Goal: Task Accomplishment & Management: Manage account settings

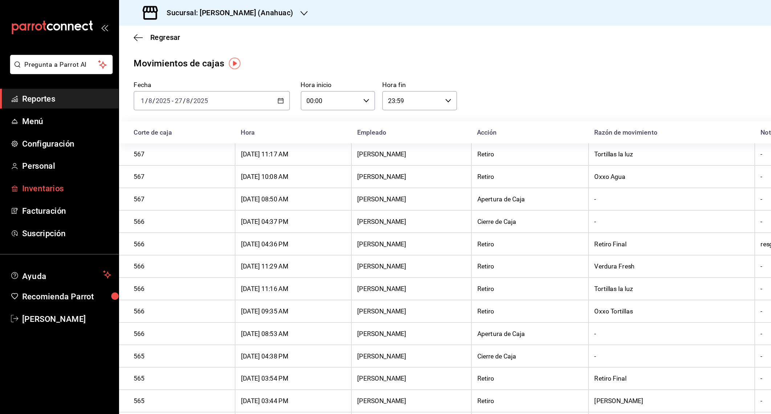
click at [45, 150] on span "Inventarios" at bounding box center [52, 150] width 71 height 10
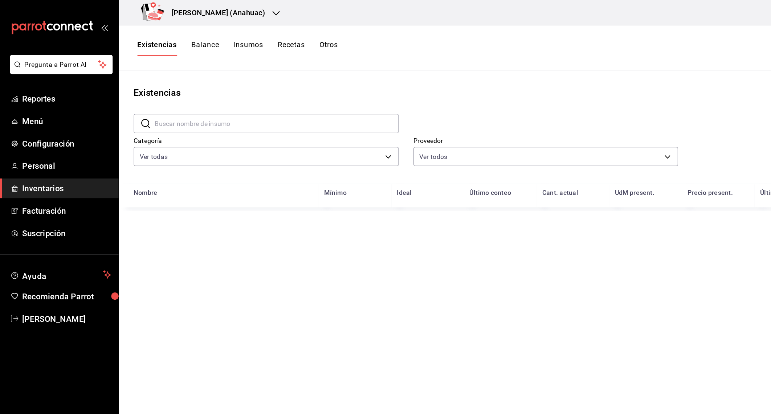
click at [178, 11] on h3 "[PERSON_NAME] (Anahuac)" at bounding box center [170, 10] width 80 height 9
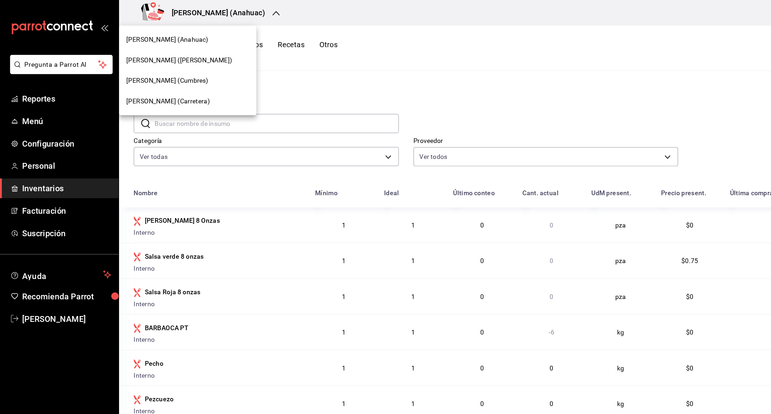
click at [156, 65] on div "[PERSON_NAME] (Cumbres)" at bounding box center [148, 64] width 97 height 8
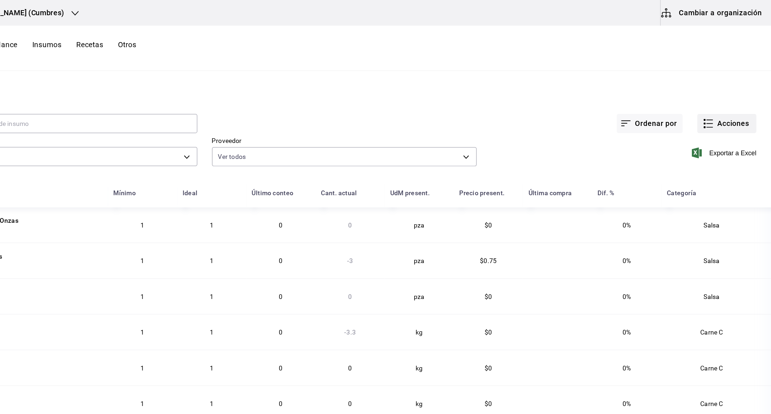
click at [729, 103] on button "Acciones" at bounding box center [736, 97] width 47 height 15
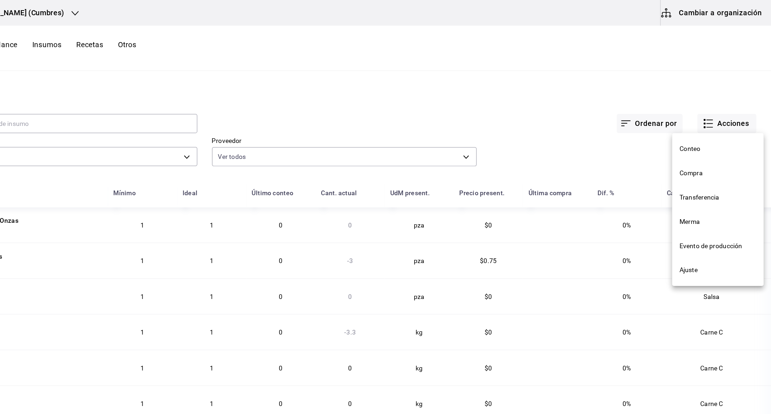
click at [722, 144] on li "Compra" at bounding box center [729, 137] width 73 height 19
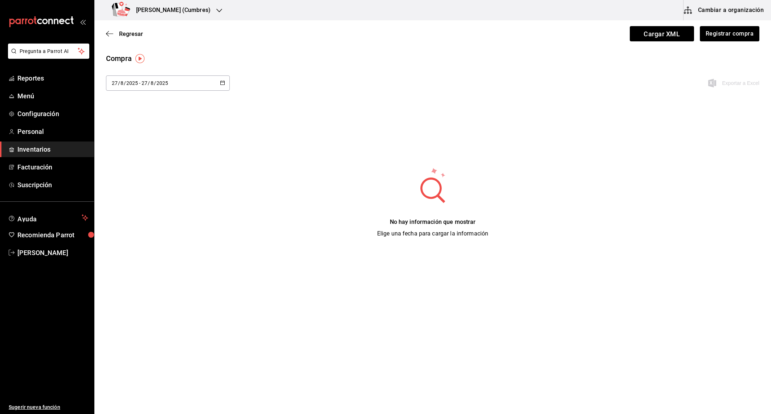
click at [199, 89] on div "2025-08-27 27 / 8 / 2025 - 2025-08-27 27 / 8 / 2025" at bounding box center [168, 83] width 124 height 15
click at [146, 169] on li "Mes actual" at bounding box center [140, 171] width 69 height 16
type input "[DATE]"
type input "1"
click at [110, 35] on icon "button" at bounding box center [109, 34] width 7 height 7
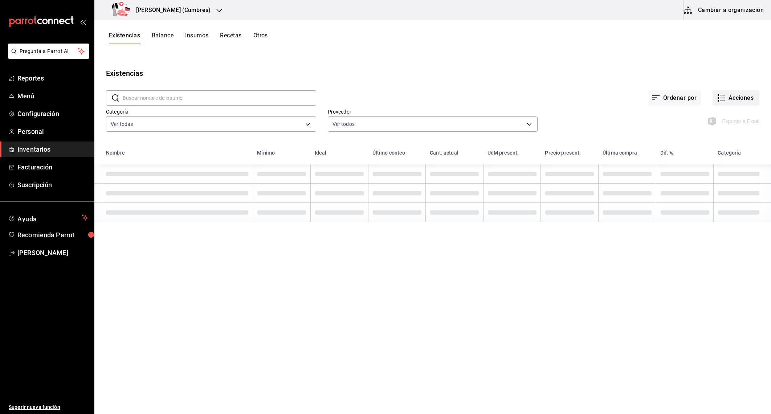
click at [746, 101] on button "Acciones" at bounding box center [736, 97] width 47 height 15
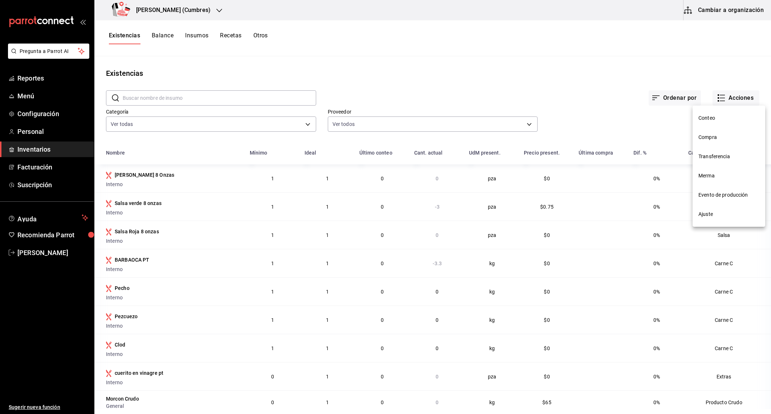
click at [725, 195] on span "Evento de producción" at bounding box center [729, 195] width 61 height 8
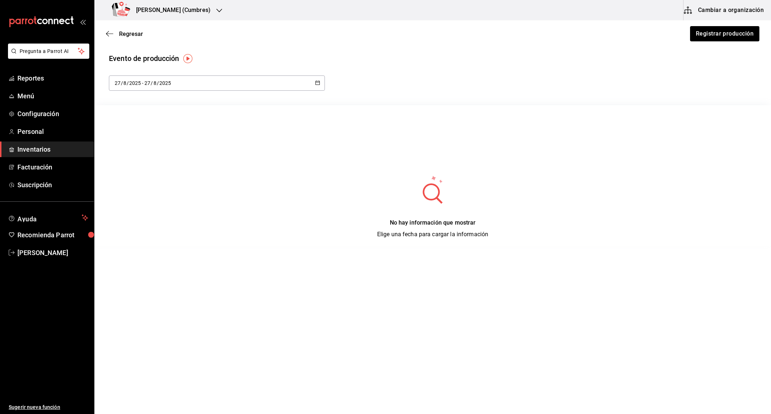
click at [131, 85] on input "2025" at bounding box center [135, 83] width 12 height 6
click at [145, 158] on li "Mes actual" at bounding box center [143, 155] width 69 height 16
type input "[DATE]"
type input "1"
click at [459, 79] on div "2025-08-01 1 / 8 / 2025 - 2025-08-27 27 / 8 / 2025" at bounding box center [433, 83] width 648 height 15
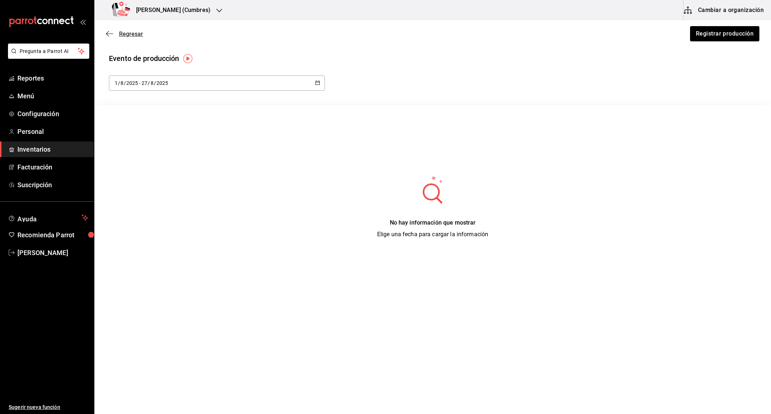
click at [109, 33] on icon "button" at bounding box center [109, 34] width 7 height 7
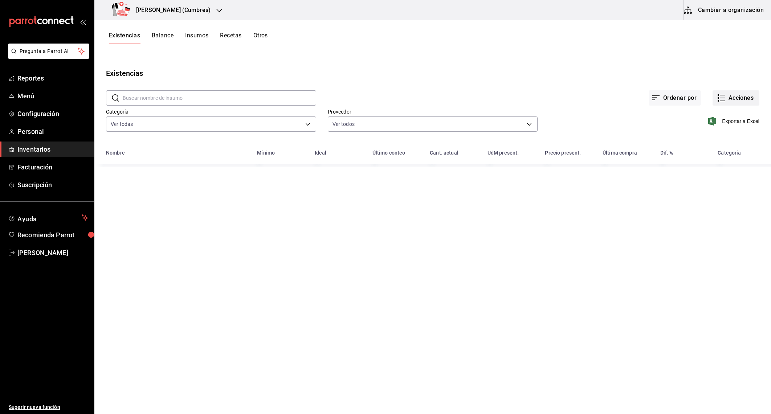
click at [733, 105] on button "Acciones" at bounding box center [736, 97] width 47 height 15
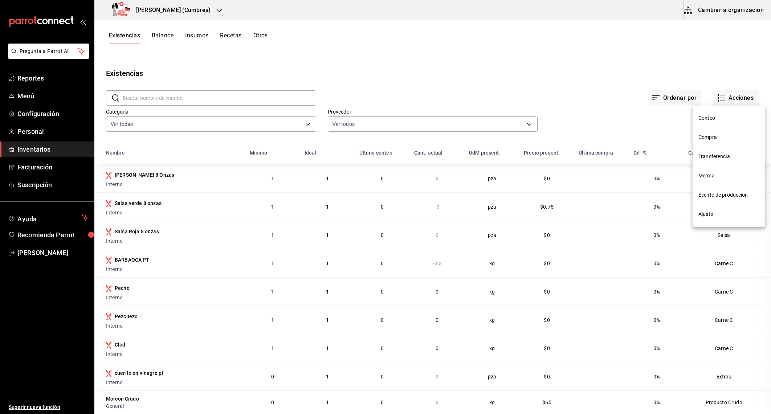
click at [39, 79] on div at bounding box center [385, 207] width 771 height 414
click at [39, 79] on span "Reportes" at bounding box center [52, 78] width 71 height 10
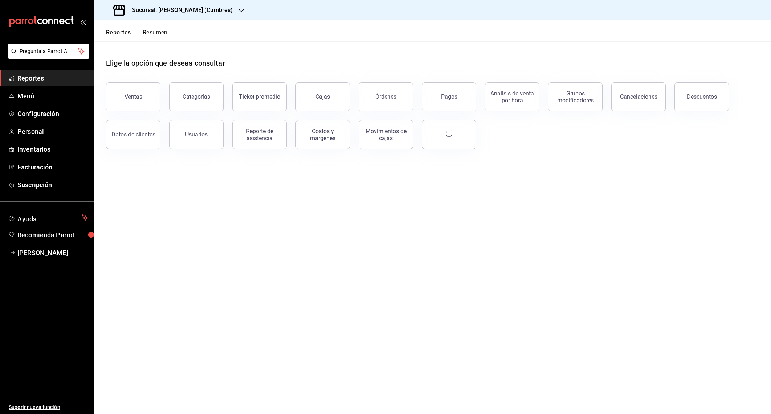
click at [183, 2] on div "Sucursal: Don Macizo (Cumbres)" at bounding box center [173, 10] width 147 height 20
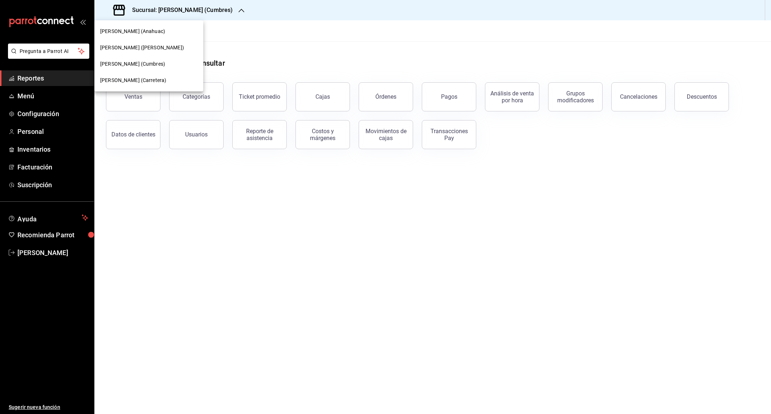
click at [170, 81] on div "[PERSON_NAME] (Carretera)" at bounding box center [148, 81] width 97 height 8
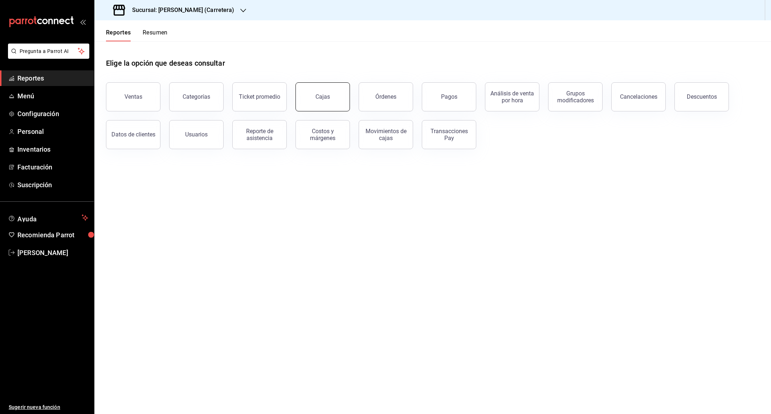
click at [327, 109] on button "Cajas" at bounding box center [323, 96] width 54 height 29
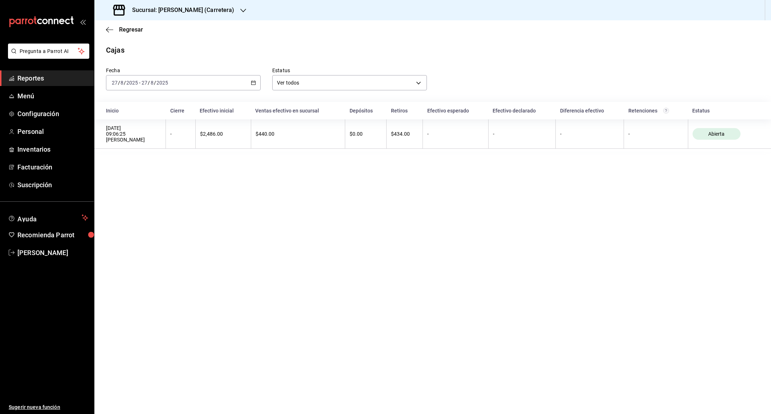
click at [209, 88] on div "2025-08-27 27 / 8 / 2025 - 2025-08-27 27 / 8 / 2025" at bounding box center [183, 82] width 155 height 15
click at [152, 152] on span "Mes actual" at bounding box center [140, 154] width 56 height 8
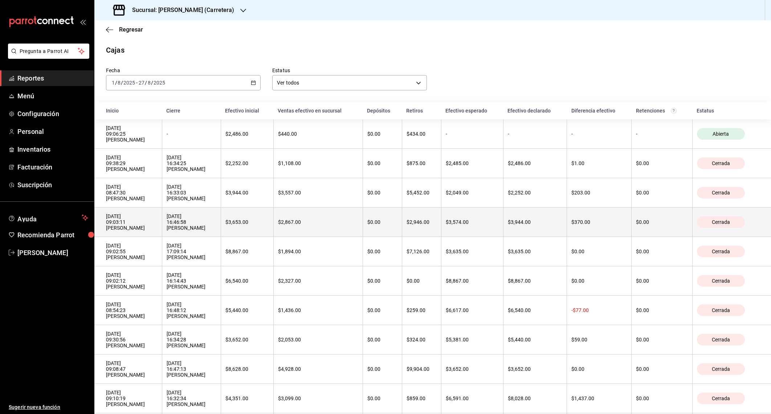
click at [122, 231] on div "23/08/2025 09:03:11 Damian Alejandro Santillan Encinia" at bounding box center [132, 222] width 52 height 17
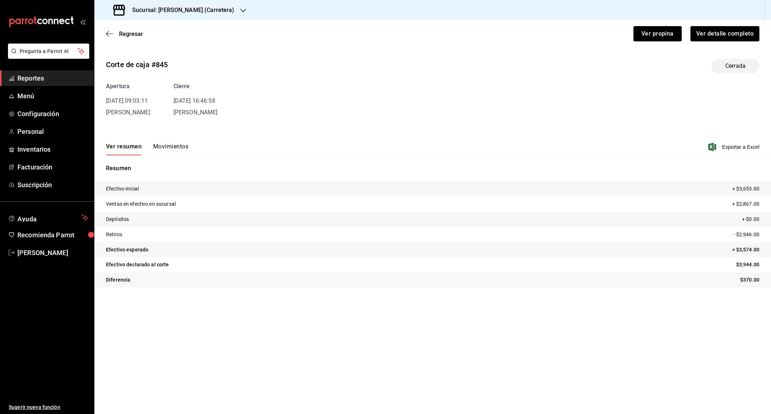
click at [169, 145] on button "Movimientos" at bounding box center [170, 149] width 35 height 12
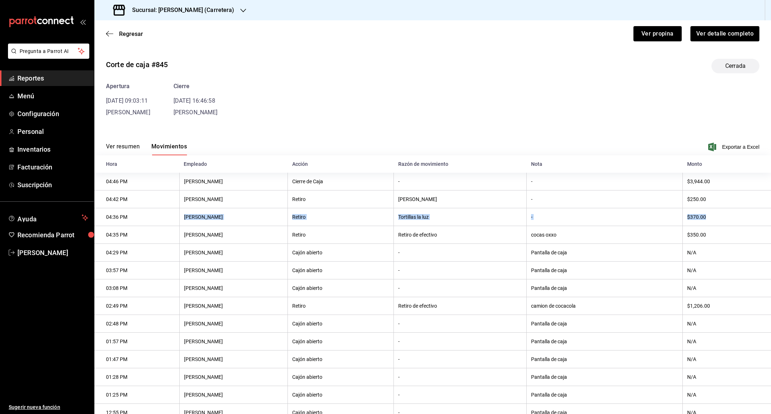
drag, startPoint x: 720, startPoint y: 217, endPoint x: 160, endPoint y: 216, distance: 560.0
click at [160, 216] on tr "04:36 PM Damian Alejandro Santillan Encinia Retiro Tortillas la luz - $370.00" at bounding box center [432, 217] width 677 height 18
drag, startPoint x: 718, startPoint y: 237, endPoint x: 105, endPoint y: 237, distance: 613.8
click at [105, 237] on tr "04:35 PM Damian Alejandro Santillan Encinia Retiro Retiro de efectivo cocas oxx…" at bounding box center [432, 235] width 677 height 18
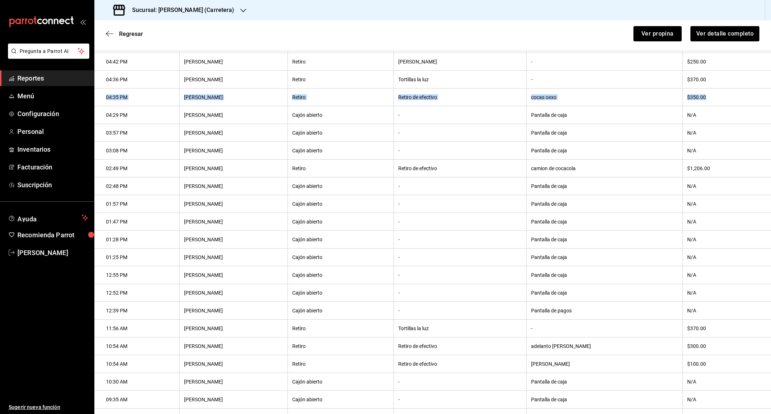
scroll to position [152, 0]
click at [699, 63] on th "$250.00" at bounding box center [727, 61] width 88 height 18
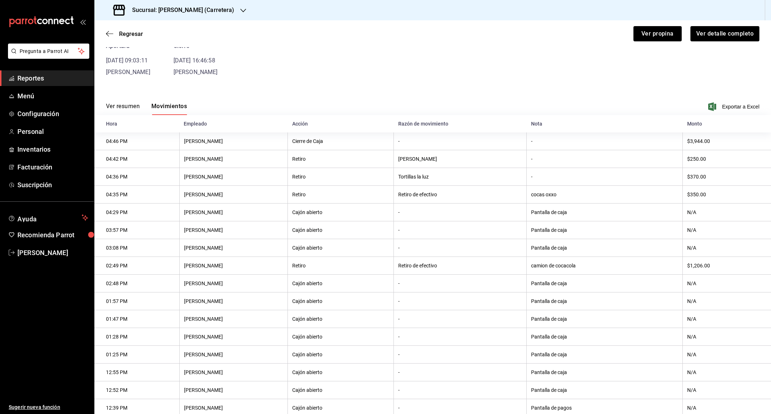
scroll to position [0, 0]
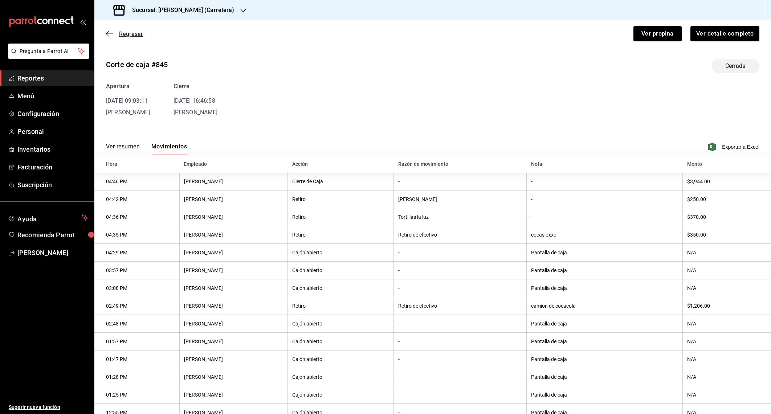
click at [106, 33] on icon "button" at bounding box center [109, 34] width 7 height 7
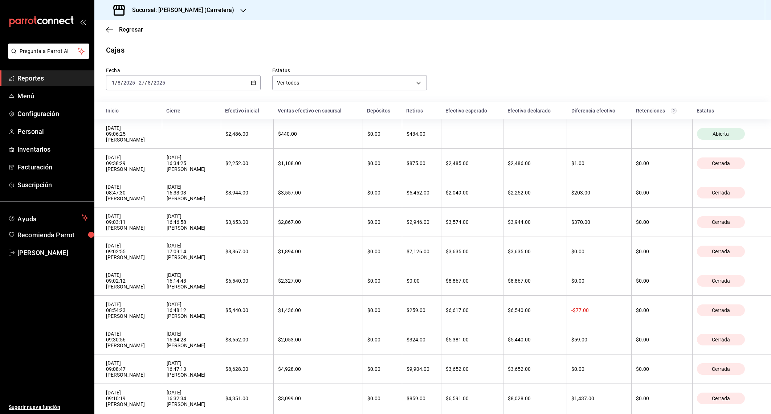
click at [105, 34] on div "Regresar" at bounding box center [432, 29] width 677 height 19
click at [109, 29] on icon "button" at bounding box center [109, 30] width 7 height 7
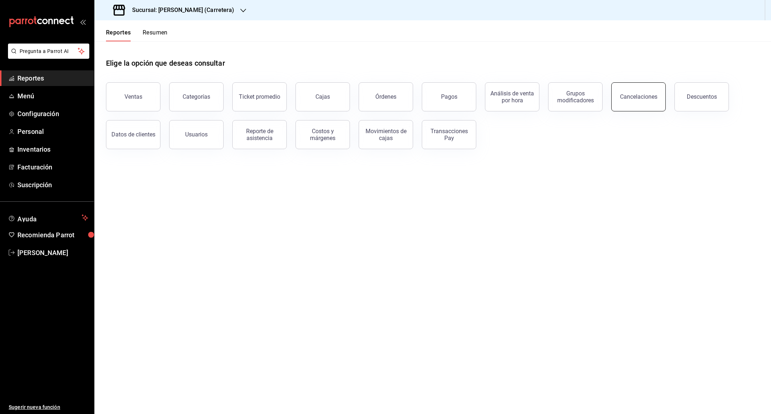
click at [645, 109] on button "Cancelaciones" at bounding box center [639, 96] width 54 height 29
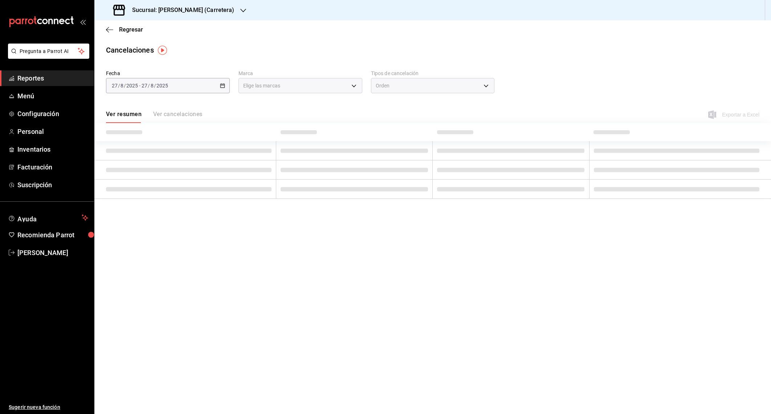
type input "[object Object]"
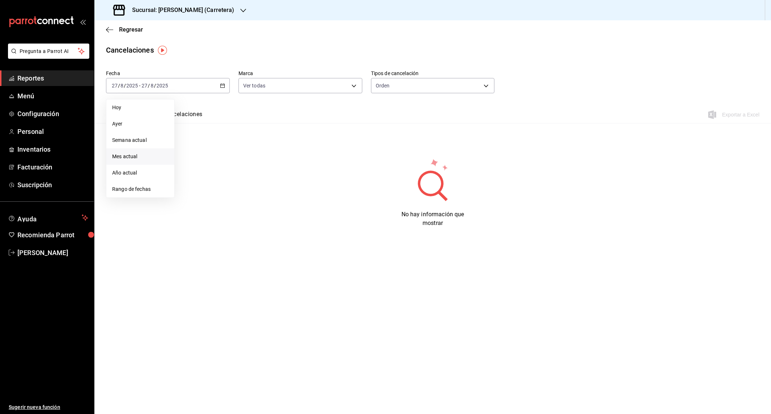
click at [138, 161] on li "Mes actual" at bounding box center [140, 157] width 68 height 16
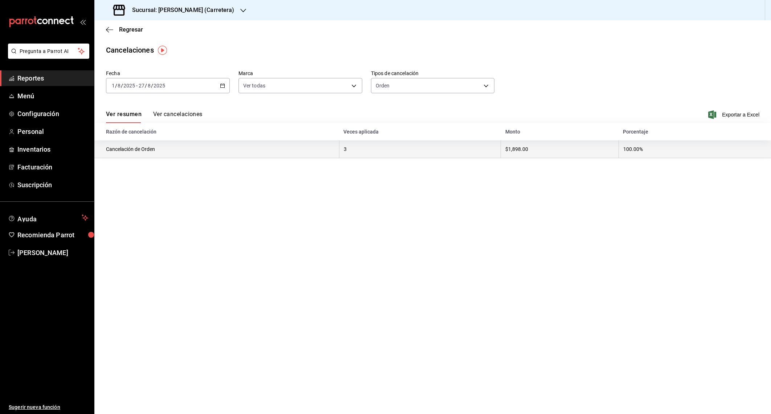
click at [138, 149] on th "Cancelación de Orden" at bounding box center [216, 150] width 245 height 18
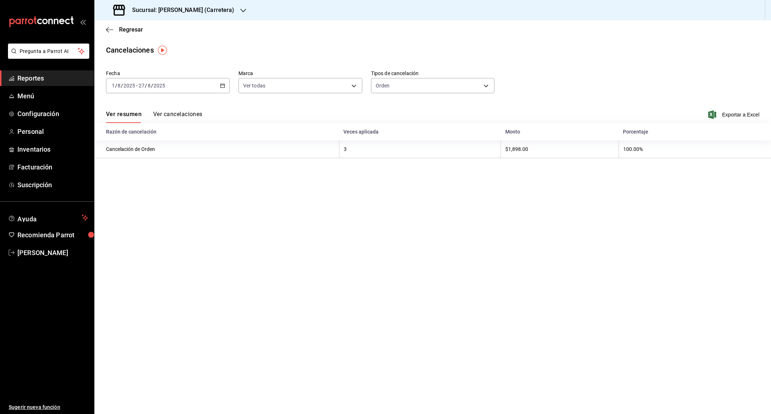
click at [186, 117] on button "Ver cancelaciones" at bounding box center [177, 117] width 49 height 12
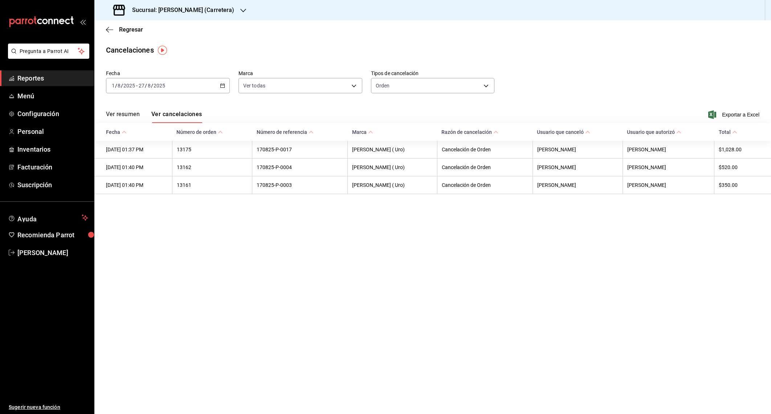
click at [172, 13] on h3 "Sucursal: Don Macizo (Carretera)" at bounding box center [180, 10] width 108 height 9
click at [145, 44] on div "[PERSON_NAME] ([PERSON_NAME])" at bounding box center [148, 48] width 109 height 16
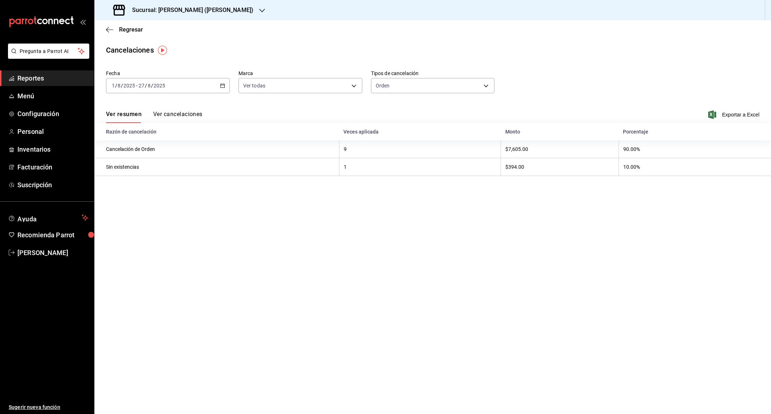
click at [195, 115] on button "Ver cancelaciones" at bounding box center [177, 117] width 49 height 12
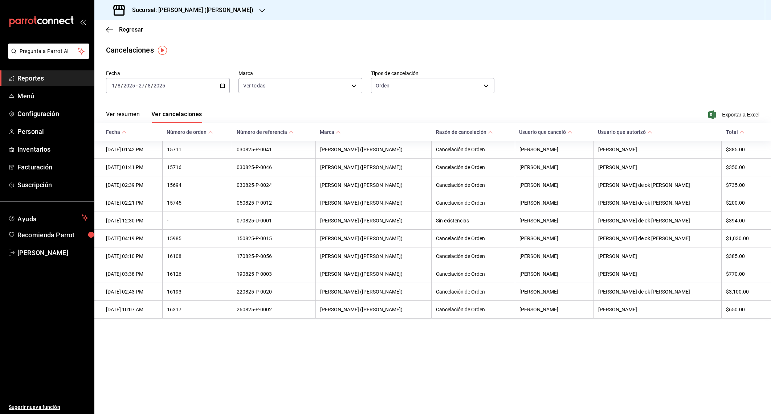
click at [238, 12] on div "Sucursal: [PERSON_NAME] ([PERSON_NAME])" at bounding box center [184, 10] width 168 height 20
click at [157, 30] on div "[PERSON_NAME] (Anahuac)" at bounding box center [148, 32] width 97 height 8
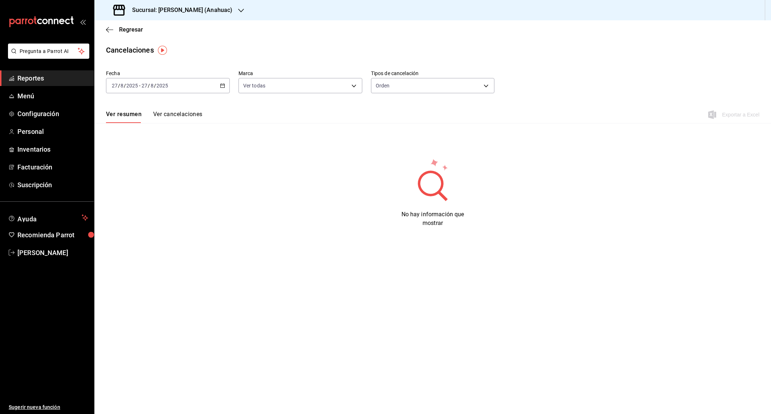
click at [200, 117] on button "Ver cancelaciones" at bounding box center [177, 117] width 49 height 12
click at [45, 148] on span "Inventarios" at bounding box center [52, 150] width 71 height 10
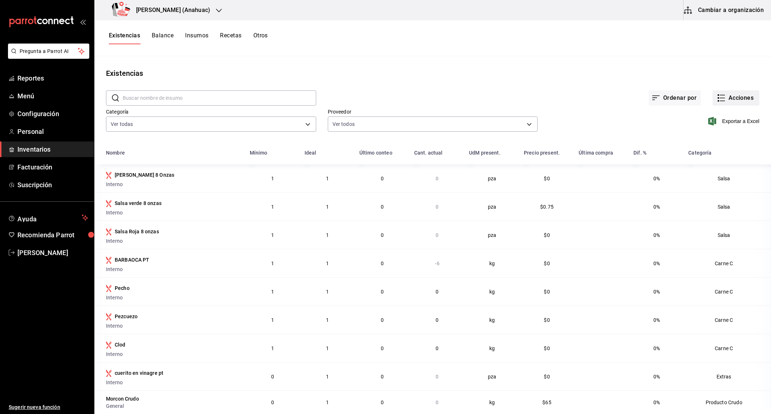
click at [744, 104] on button "Acciones" at bounding box center [736, 97] width 47 height 15
click at [720, 176] on span "Merma" at bounding box center [729, 176] width 61 height 8
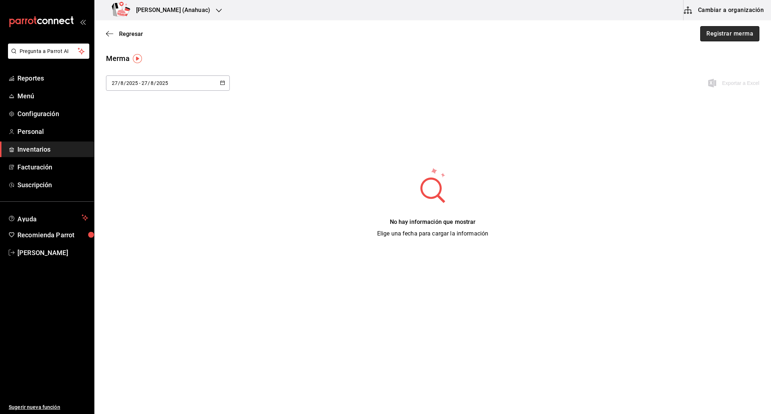
click at [711, 29] on button "Registrar merma" at bounding box center [730, 33] width 59 height 15
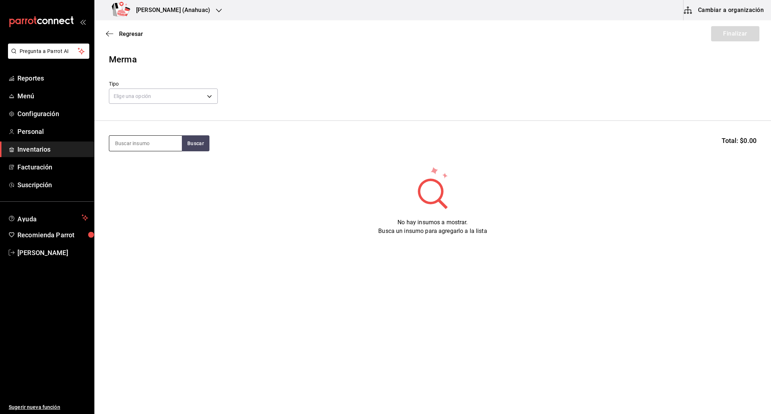
click at [169, 146] on input at bounding box center [145, 143] width 73 height 15
type input "barbacoa"
click at [198, 146] on button "Buscar" at bounding box center [196, 143] width 28 height 16
click at [162, 173] on div "Presentación - General" at bounding box center [141, 173] width 52 height 8
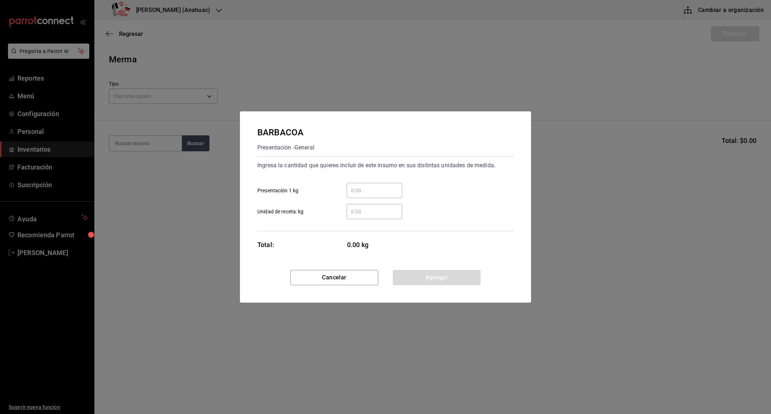
click at [390, 194] on input "​ Presentación 1 kg" at bounding box center [375, 190] width 56 height 9
type input "2"
click at [439, 277] on button "Agregar" at bounding box center [437, 277] width 88 height 15
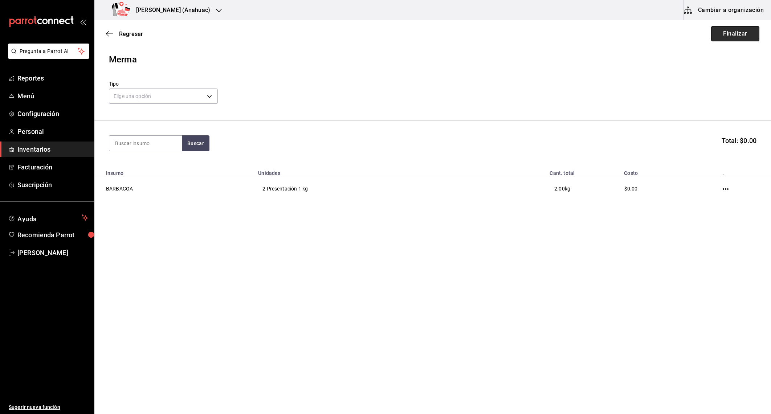
click at [757, 31] on button "Finalizar" at bounding box center [735, 33] width 48 height 15
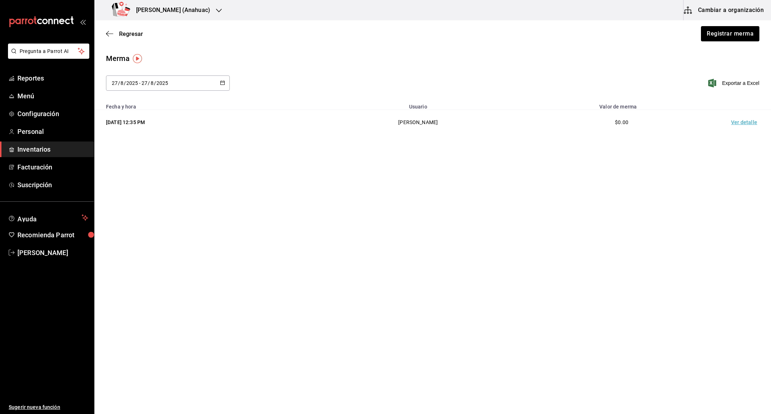
click at [49, 147] on span "Inventarios" at bounding box center [52, 150] width 71 height 10
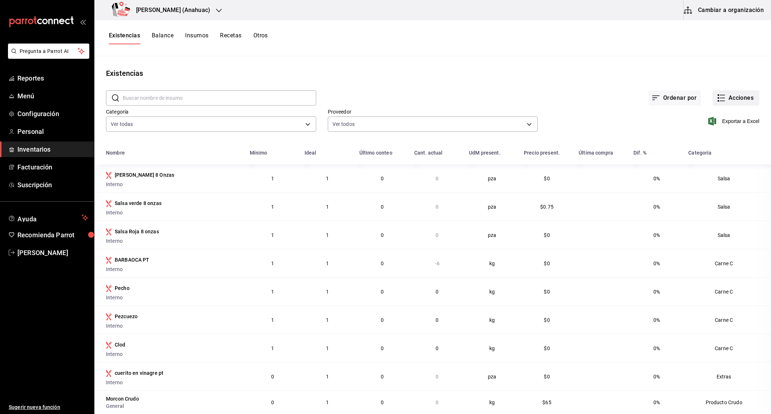
click at [746, 102] on button "Acciones" at bounding box center [736, 97] width 47 height 15
click at [728, 182] on li "Merma" at bounding box center [729, 175] width 73 height 19
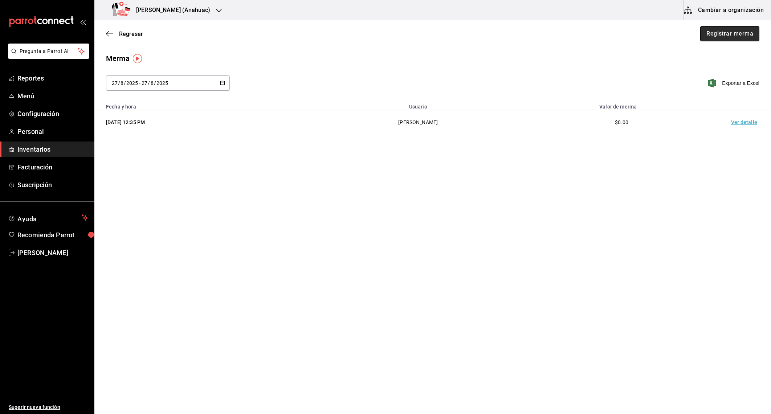
click at [743, 33] on button "Registrar merma" at bounding box center [730, 33] width 59 height 15
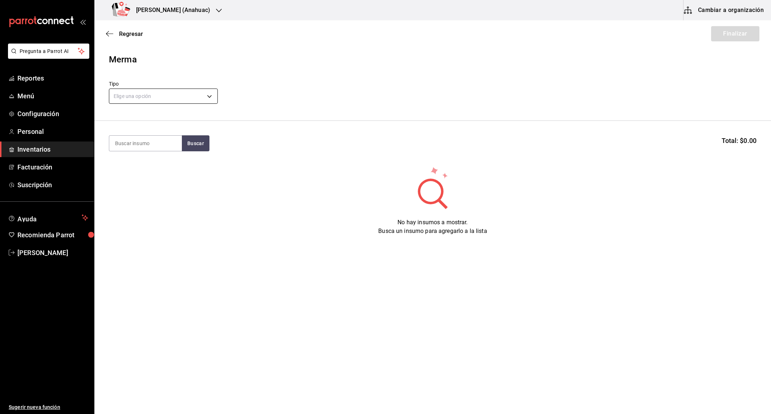
click at [180, 101] on body "Pregunta a Parrot AI Reportes Menú Configuración Personal Inventarios Facturaci…" at bounding box center [385, 186] width 771 height 373
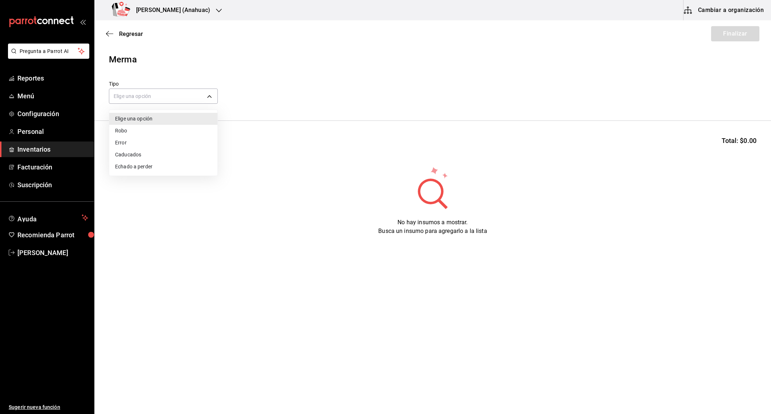
click at [168, 171] on li "Echado a perder" at bounding box center [163, 167] width 108 height 12
type input "SPOILED"
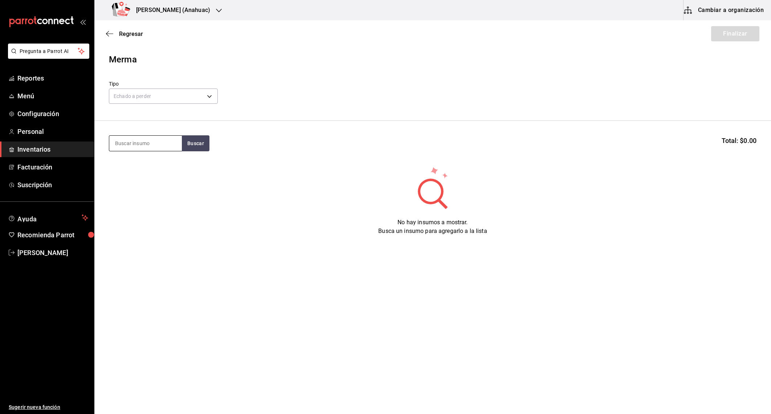
click at [158, 150] on input at bounding box center [145, 143] width 73 height 15
type input "barbacoa"
click at [144, 161] on div "BARBACOA" at bounding box center [141, 164] width 52 height 9
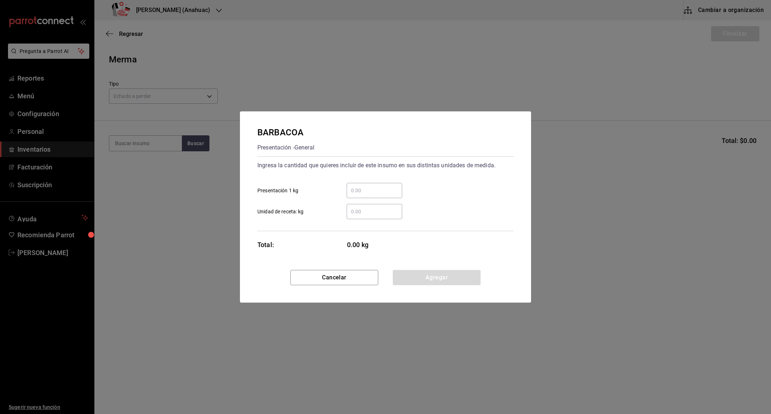
click at [374, 195] on input "​ Presentación 1 kg" at bounding box center [375, 190] width 56 height 9
type input "1"
click at [465, 276] on button "Agregar" at bounding box center [437, 277] width 88 height 15
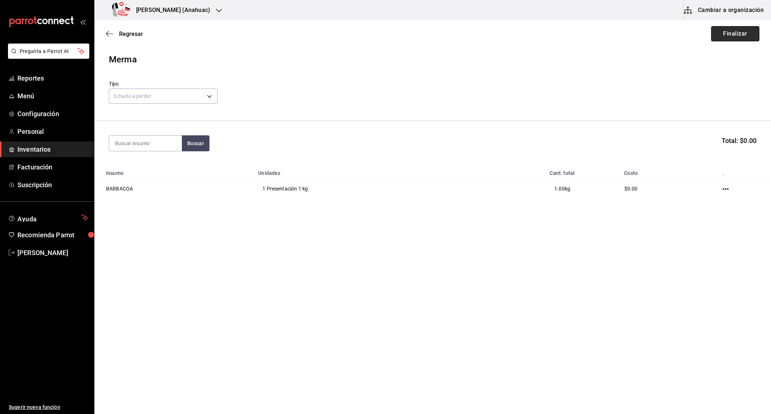
click at [743, 37] on button "Finalizar" at bounding box center [735, 33] width 48 height 15
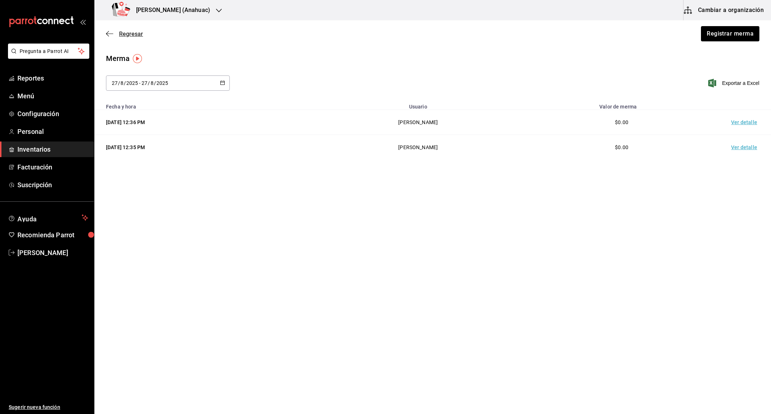
click at [109, 33] on icon "button" at bounding box center [109, 34] width 7 height 7
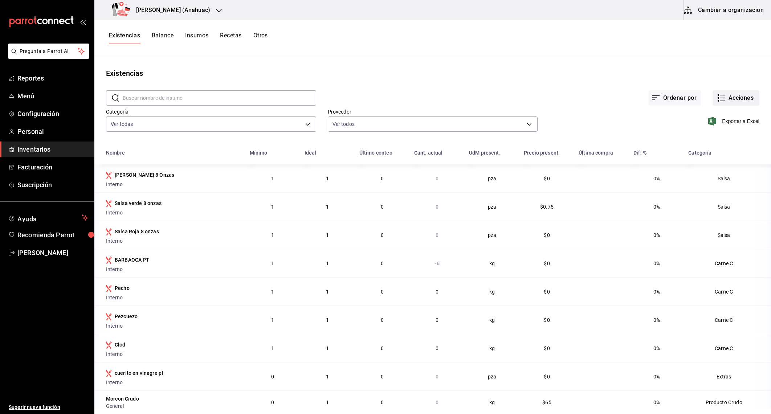
click at [743, 104] on button "Acciones" at bounding box center [736, 97] width 47 height 15
click at [745, 224] on li "Ajuste" at bounding box center [729, 214] width 73 height 19
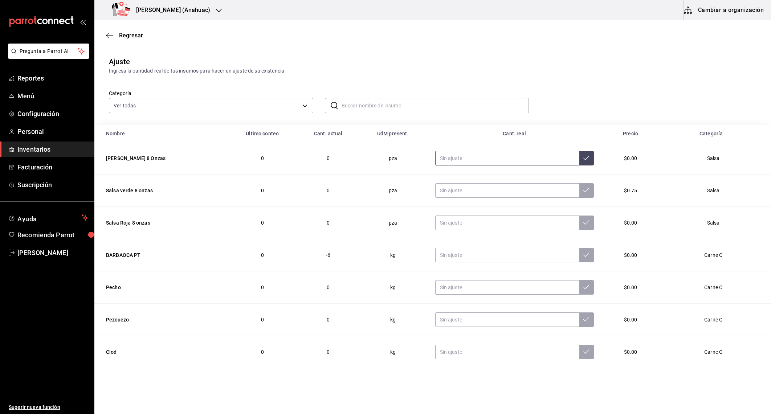
click at [546, 165] on input "text" at bounding box center [507, 158] width 144 height 15
type input "0.00"
click at [109, 34] on icon "button" at bounding box center [109, 35] width 7 height 7
